Goal: Transaction & Acquisition: Book appointment/travel/reservation

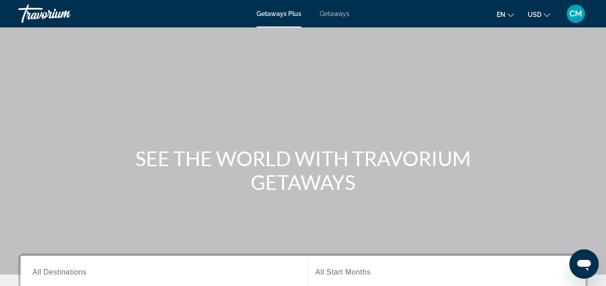
click at [329, 12] on span "Getaways" at bounding box center [335, 13] width 30 height 7
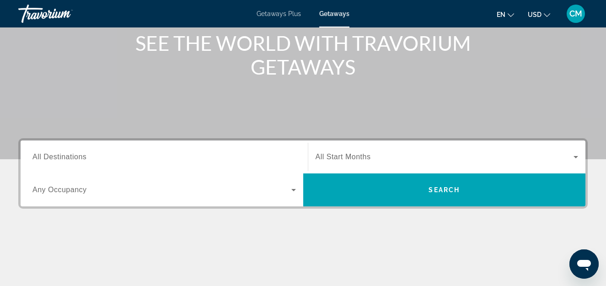
scroll to position [128, 0]
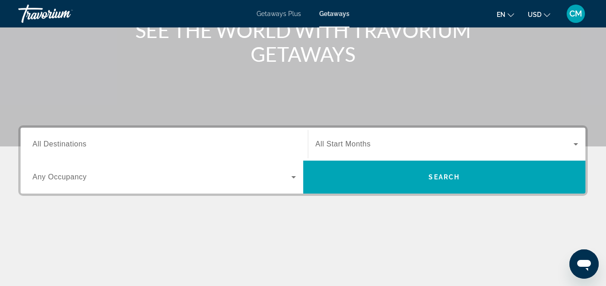
click at [292, 177] on icon "Search widget" at bounding box center [293, 177] width 11 height 11
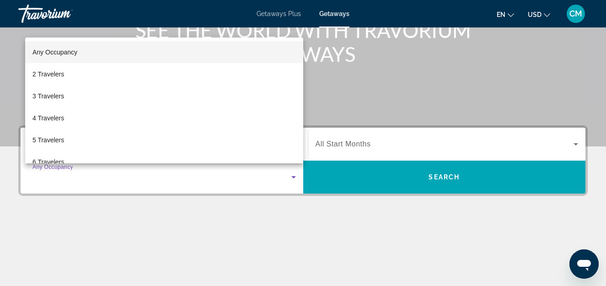
scroll to position [224, 0]
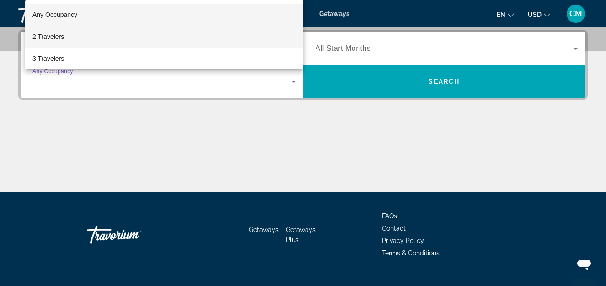
click at [150, 35] on mat-option "2 Travelers" at bounding box center [164, 37] width 278 height 22
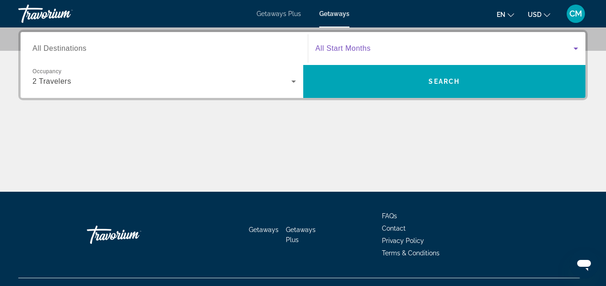
click at [576, 46] on icon "Search widget" at bounding box center [576, 48] width 11 height 11
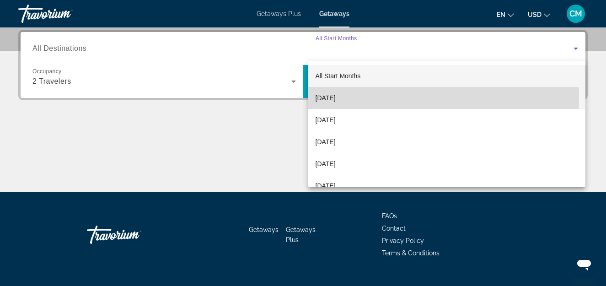
click at [375, 97] on mat-option "[DATE]" at bounding box center [447, 98] width 278 height 22
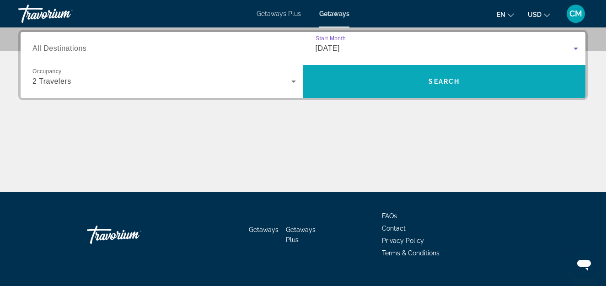
click at [345, 84] on span "Search widget" at bounding box center [444, 81] width 283 height 22
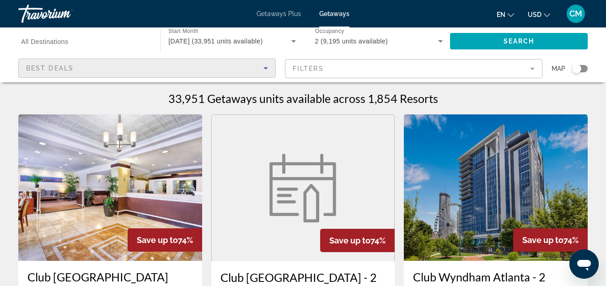
click at [265, 67] on icon "Sort by" at bounding box center [266, 68] width 5 height 2
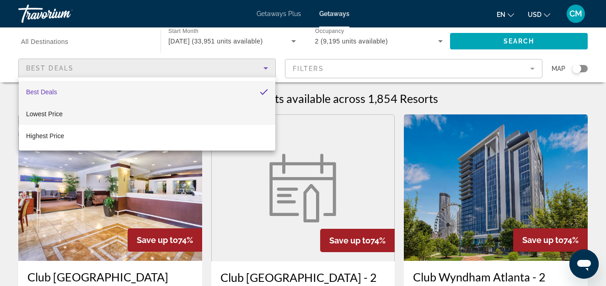
click at [102, 116] on mat-option "Lowest Price" at bounding box center [147, 114] width 257 height 22
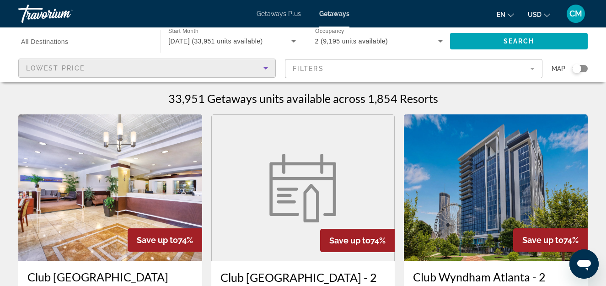
click at [69, 46] on input "Destination All Destinations" at bounding box center [85, 41] width 128 height 11
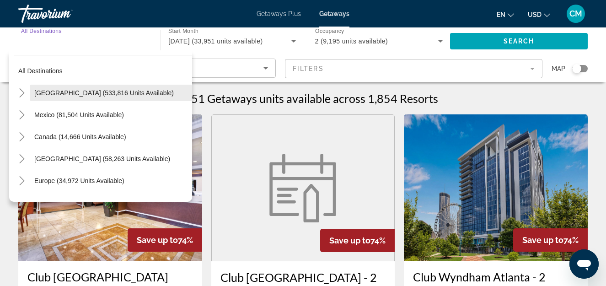
click at [111, 92] on span "[GEOGRAPHIC_DATA] (533,816 units available)" at bounding box center [104, 92] width 140 height 7
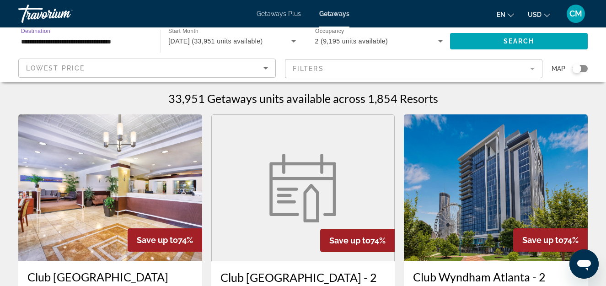
click at [117, 43] on input "**********" at bounding box center [85, 41] width 128 height 11
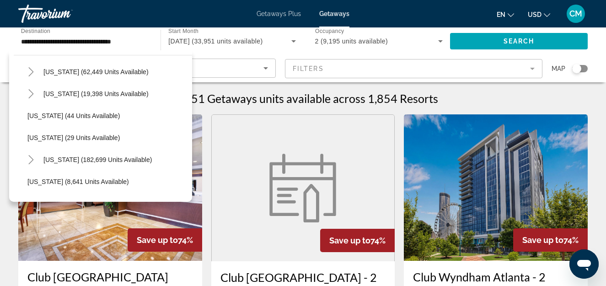
scroll to position [135, 0]
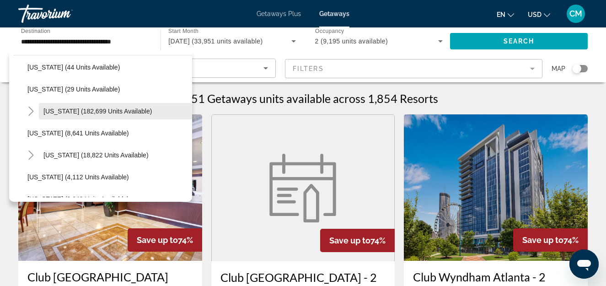
click at [118, 110] on span "[US_STATE] (182,699 units available)" at bounding box center [97, 111] width 108 height 7
type input "**********"
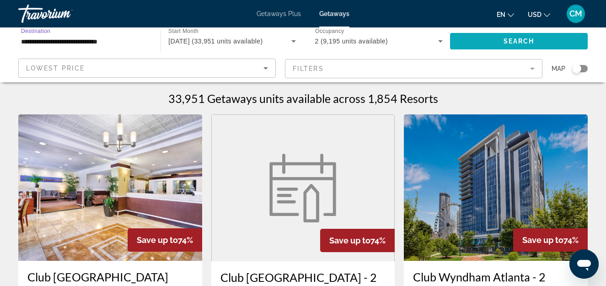
click at [492, 39] on span "Search widget" at bounding box center [519, 41] width 138 height 22
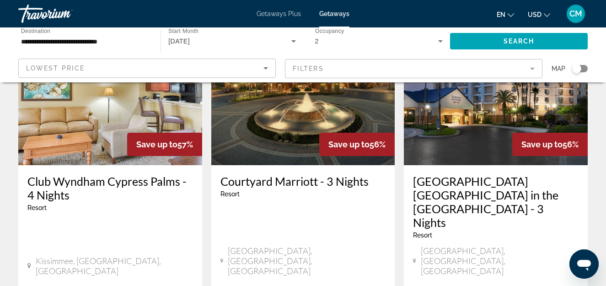
scroll to position [1218, 0]
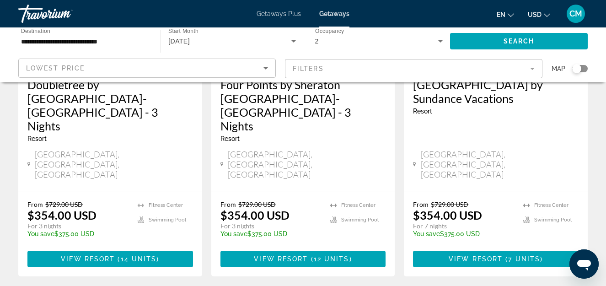
scroll to position [1304, 0]
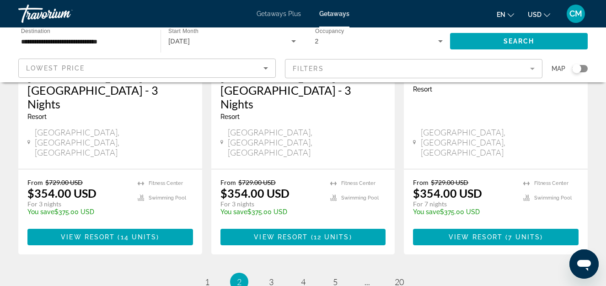
drag, startPoint x: 609, startPoint y: 48, endPoint x: 12, endPoint y: 27, distance: 597.5
click at [205, 277] on span "1" at bounding box center [207, 282] width 5 height 10
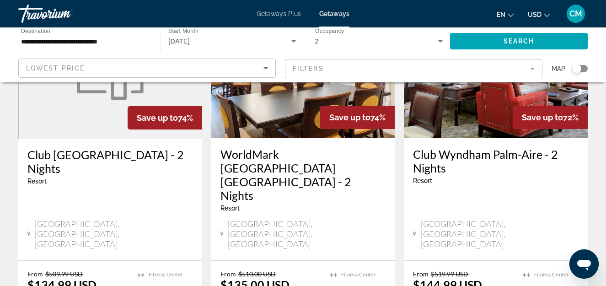
scroll to position [120, 0]
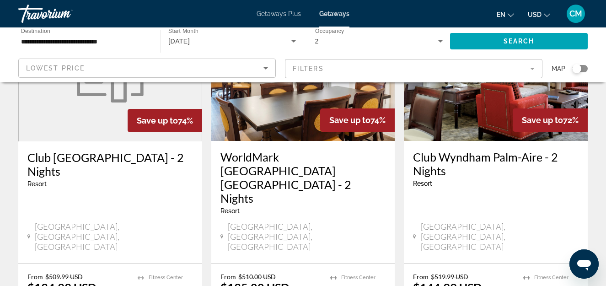
click at [319, 161] on h3 "WorldMark [GEOGRAPHIC_DATA] [GEOGRAPHIC_DATA] - 2 Nights" at bounding box center [304, 177] width 166 height 55
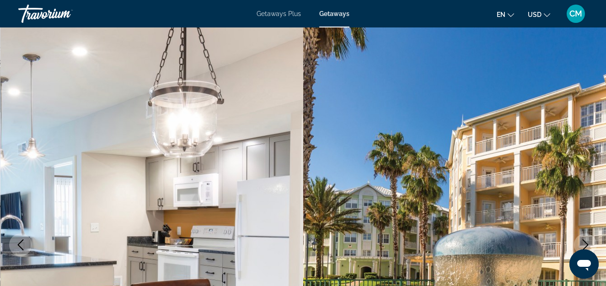
click at [574, 18] on div "CM" at bounding box center [576, 14] width 18 height 18
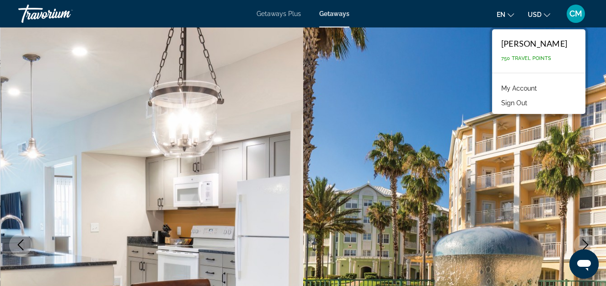
click at [497, 101] on button "Sign Out" at bounding box center [514, 103] width 35 height 12
